Goal: Information Seeking & Learning: Learn about a topic

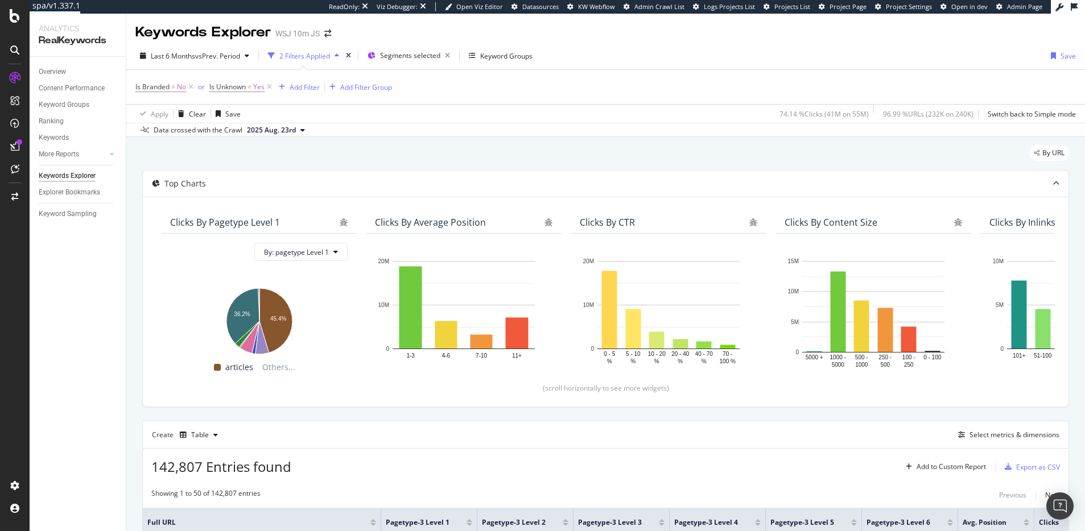
scroll to position [169, 0]
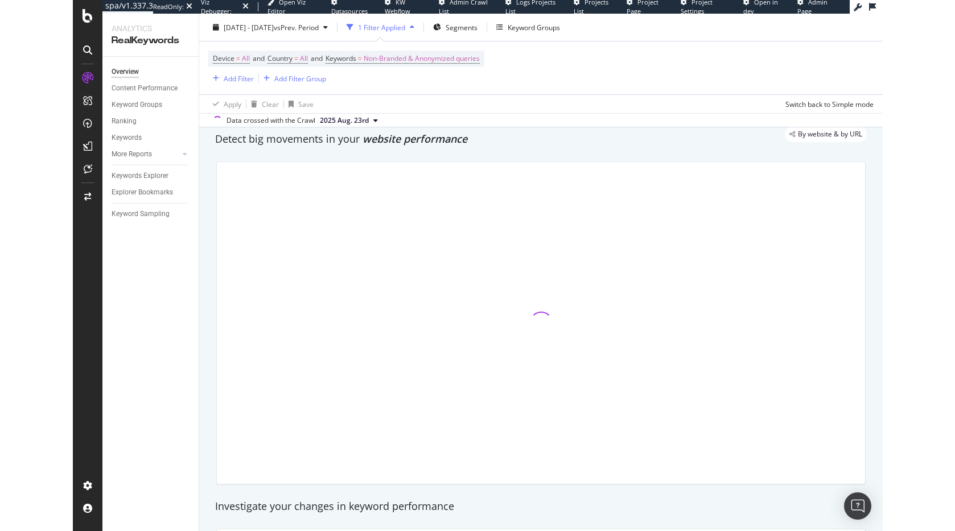
scroll to position [31, 0]
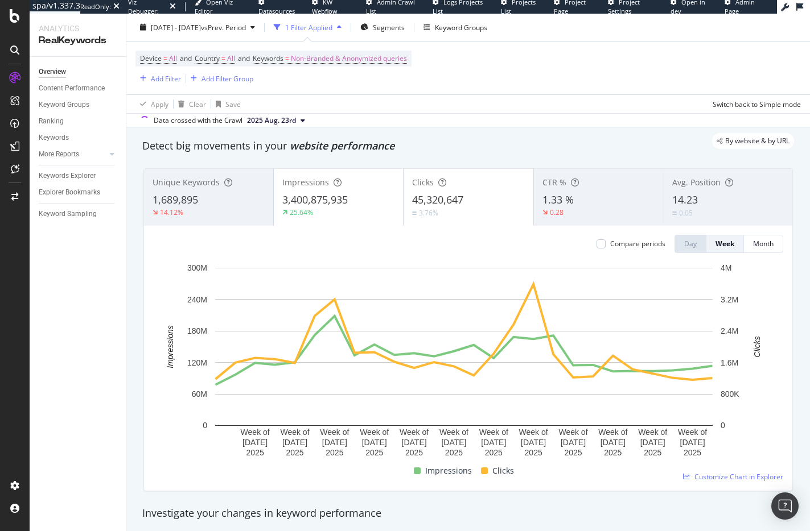
click at [589, 206] on div "1.33 %" at bounding box center [598, 200] width 112 height 15
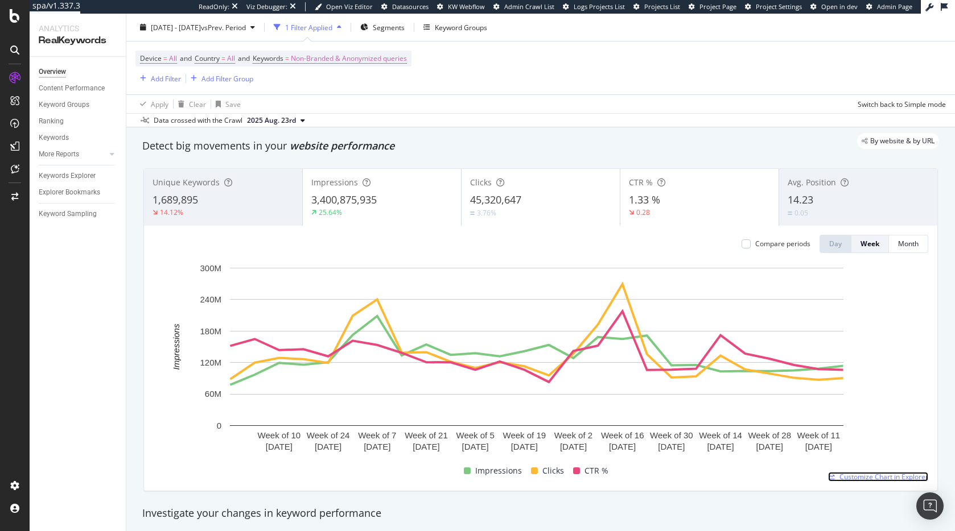
click at [809, 476] on span "Customize Chart in Explorer" at bounding box center [883, 477] width 89 height 10
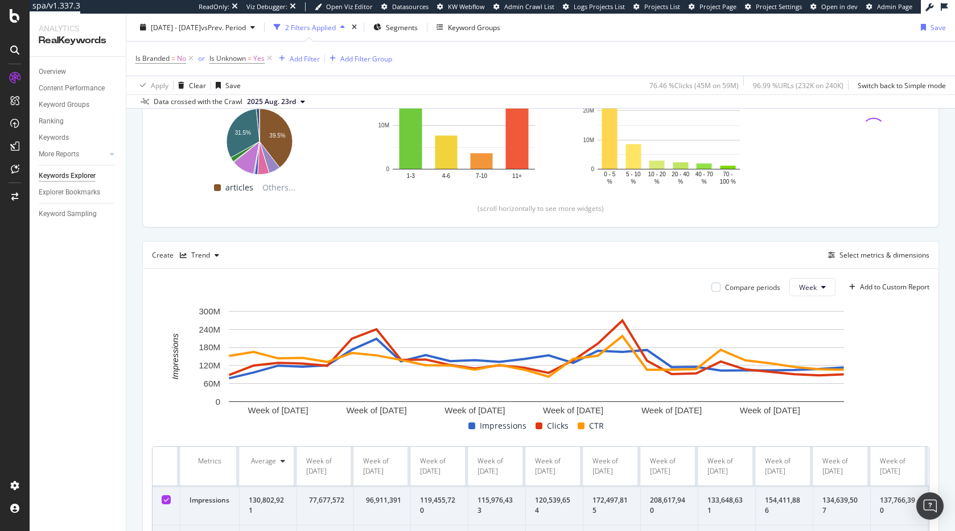
scroll to position [291, 0]
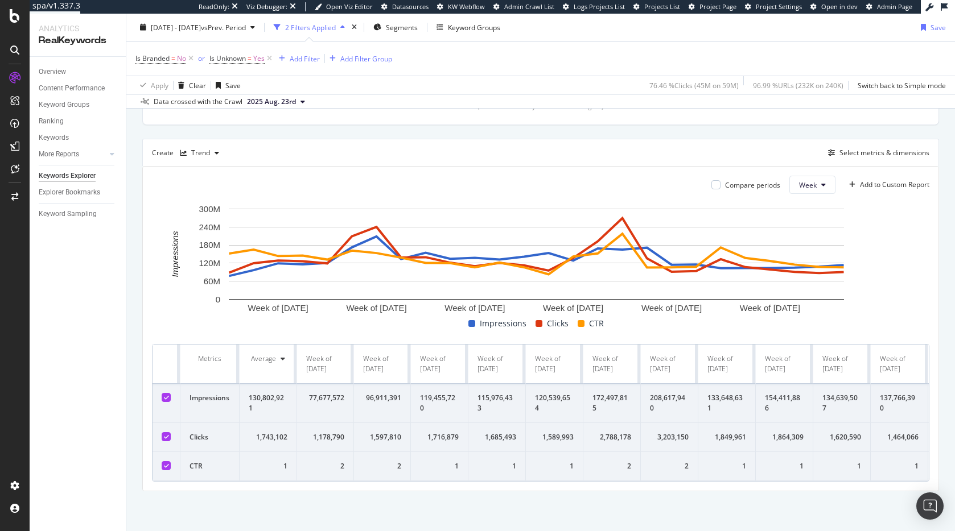
click at [168, 395] on icon at bounding box center [166, 398] width 5 height 6
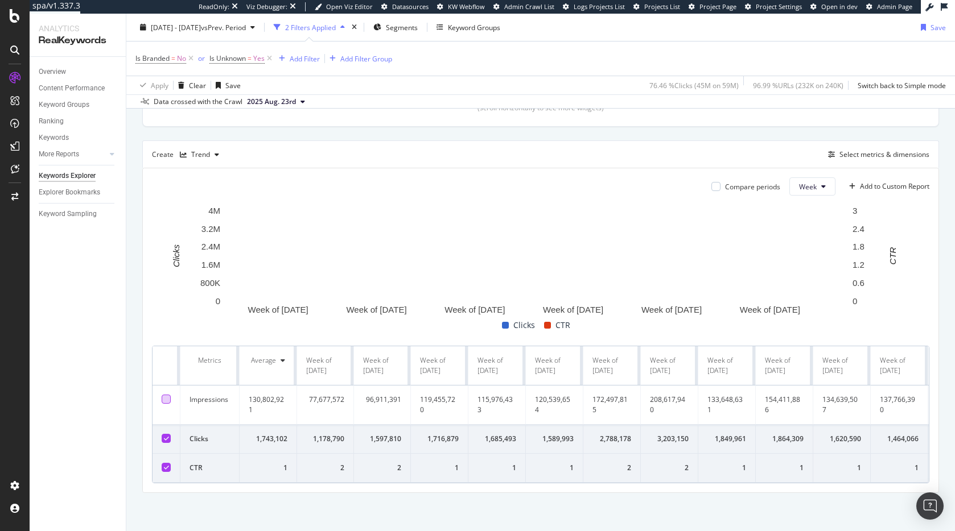
scroll to position [274, 0]
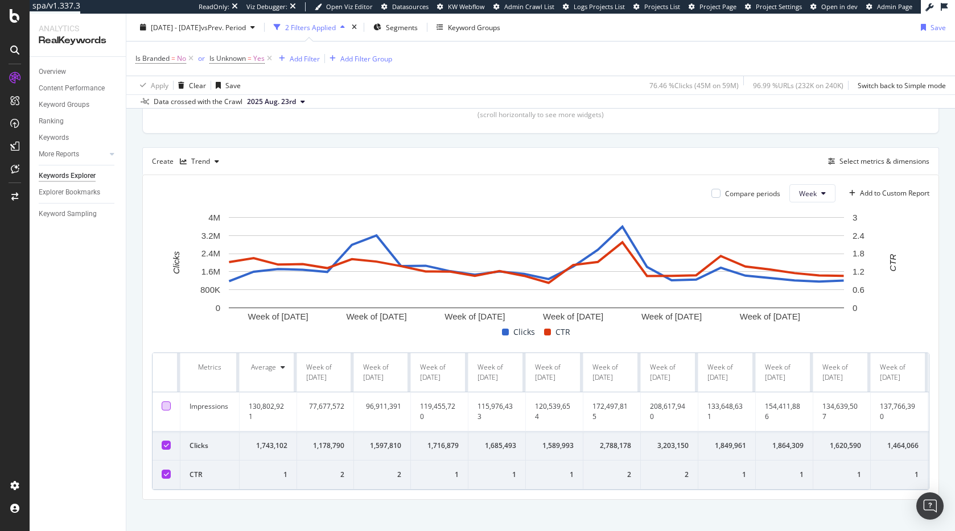
click at [164, 472] on icon at bounding box center [166, 475] width 5 height 6
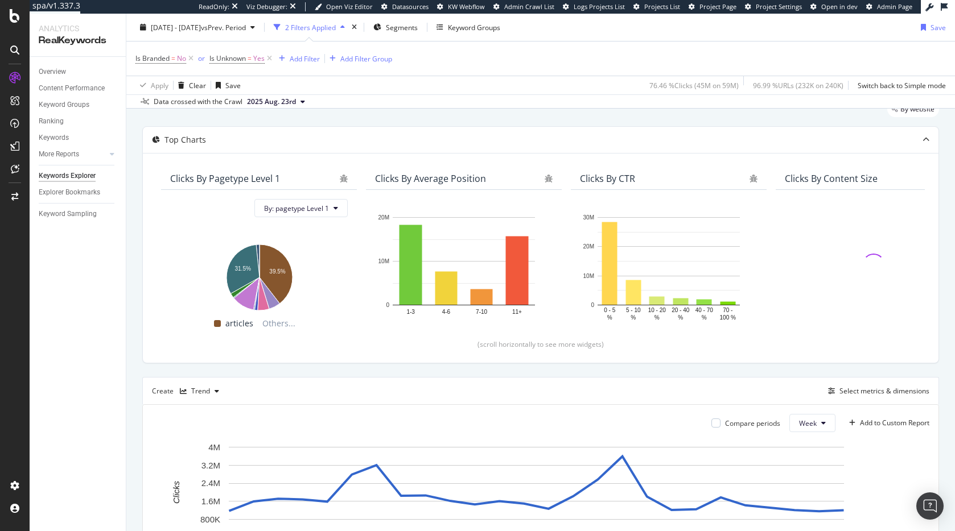
scroll to position [0, 0]
